Goal: Find contact information: Find contact information

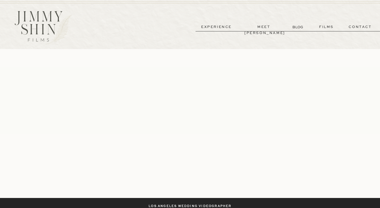
click at [354, 28] on p "contact" at bounding box center [360, 27] width 38 height 6
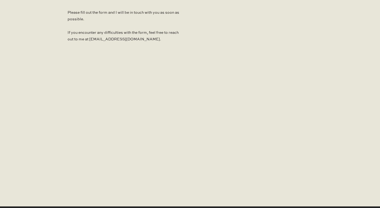
scroll to position [385, 0]
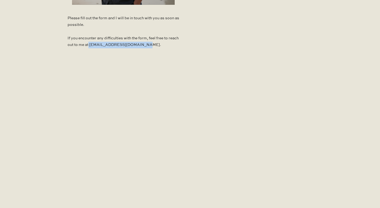
drag, startPoint x: 153, startPoint y: 46, endPoint x: 99, endPoint y: 44, distance: 53.3
click at [100, 44] on p "Please fill out the form and I will be in touch with you as soon as possible. I…" at bounding box center [124, 33] width 112 height 36
copy p "jimmyshinfilms@gmail.com."
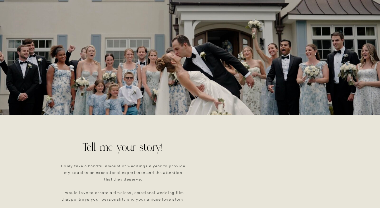
scroll to position [0, 0]
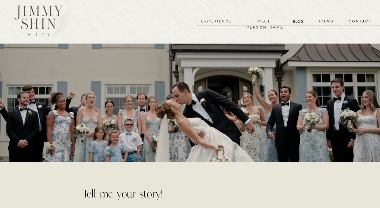
scroll to position [6, 0]
